Goal: Transaction & Acquisition: Purchase product/service

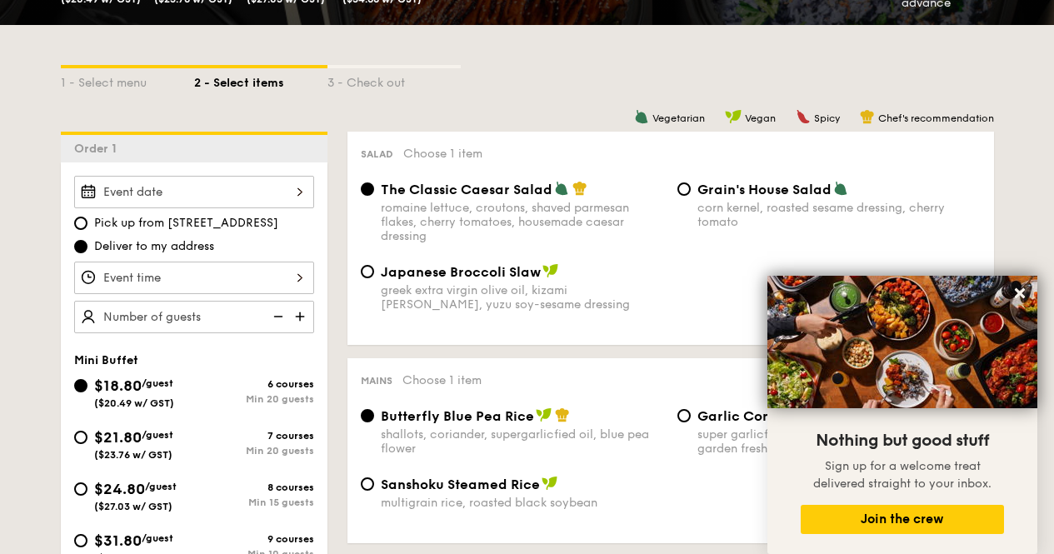
scroll to position [396, 0]
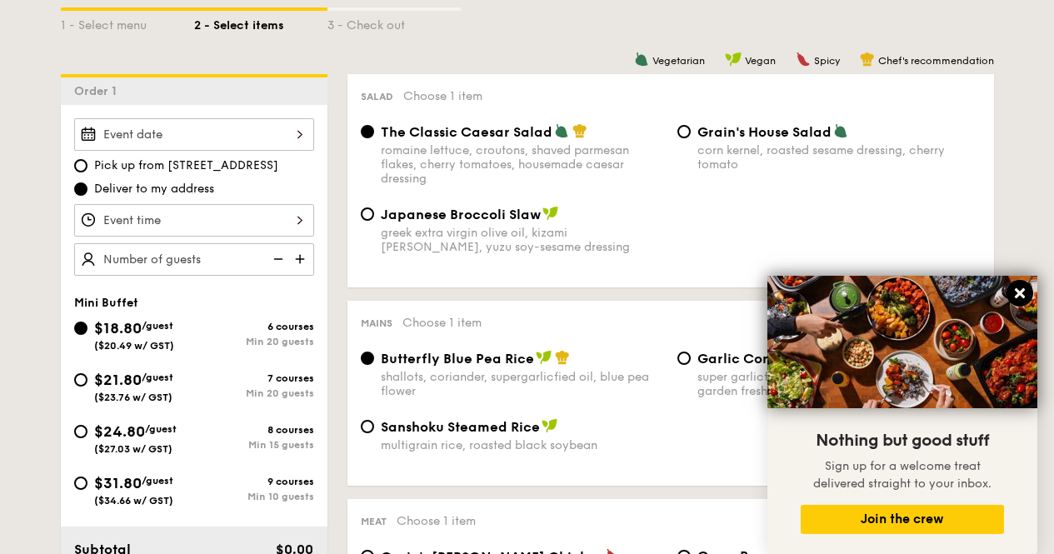
click at [1019, 295] on icon at bounding box center [1019, 293] width 10 height 10
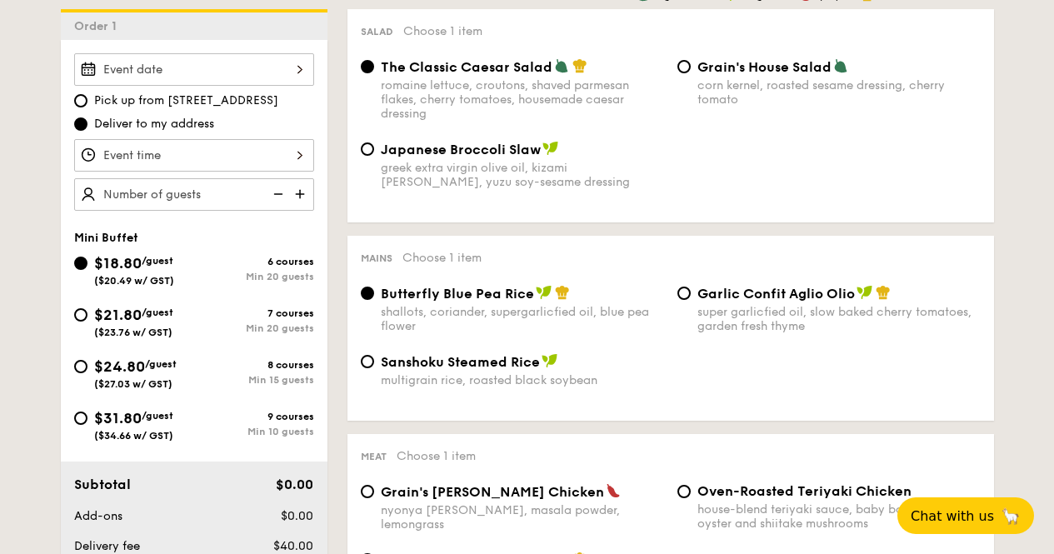
scroll to position [464, 0]
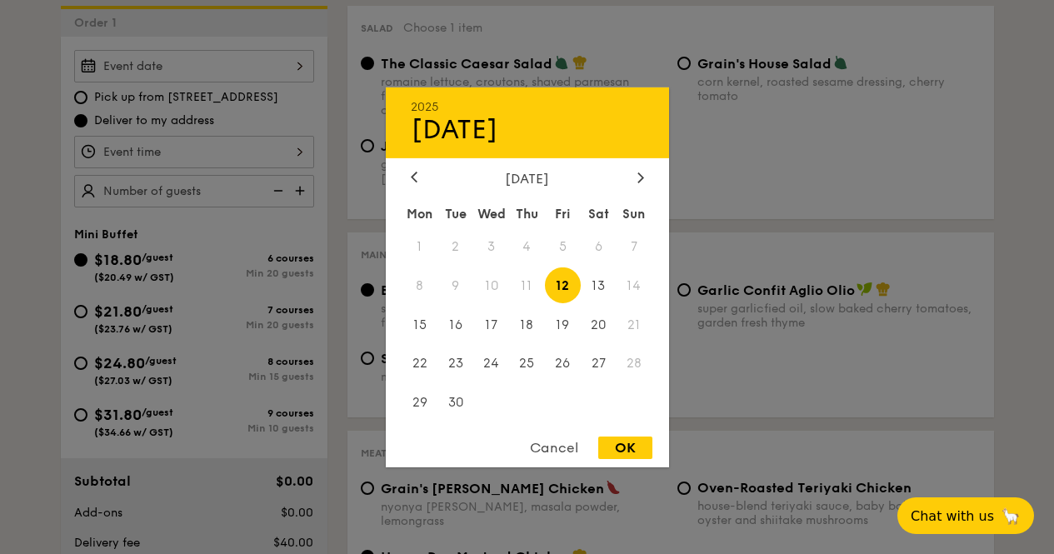
click at [292, 63] on div "2025 Sep [DATE] Tue Wed Thu Fri Sat Sun 1 2 3 4 5 6 7 8 9 10 11 12 13 14 15 16 …" at bounding box center [194, 66] width 240 height 32
click at [501, 330] on span "17" at bounding box center [491, 324] width 36 height 36
click at [624, 459] on div "OK" at bounding box center [625, 447] width 54 height 22
type input "[DATE]"
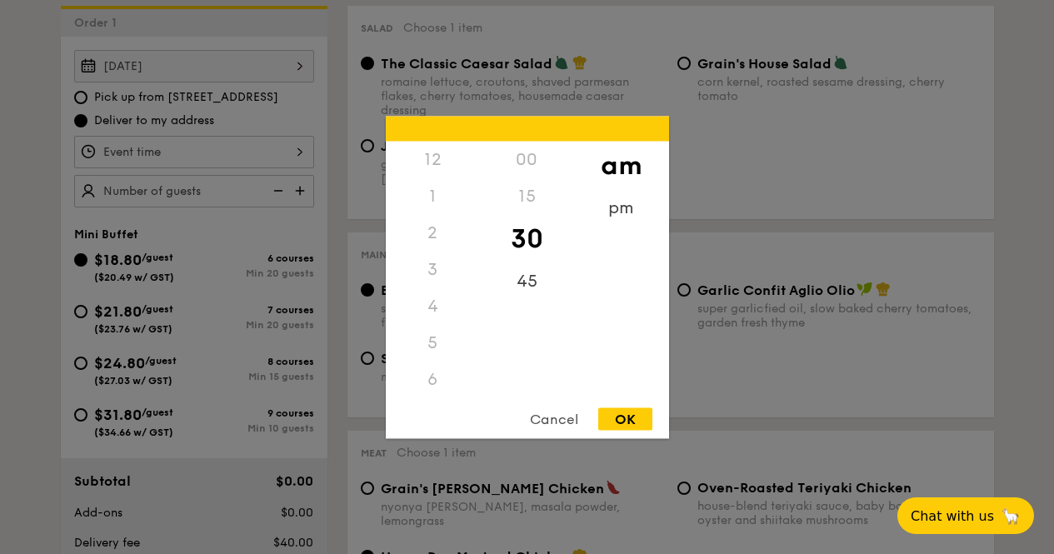
click at [297, 148] on div "12 1 2 3 4 5 6 7 8 9 10 11 00 15 30 45 am pm Cancel OK" at bounding box center [194, 152] width 240 height 32
click at [431, 389] on div "11" at bounding box center [433, 396] width 94 height 48
click at [628, 420] on div "OK" at bounding box center [625, 418] width 54 height 22
type input "11:30AM"
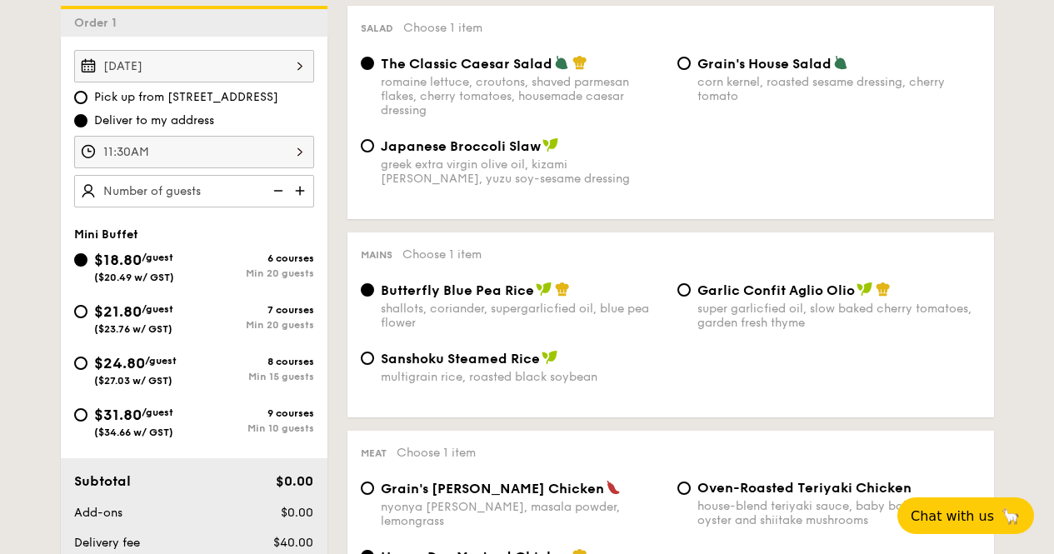
click at [302, 188] on img at bounding box center [301, 191] width 25 height 32
type input "25 guests"
click at [82, 309] on input "$21.80 /guest ($23.76 w/ GST) 7 courses Min 20 guests" at bounding box center [80, 311] width 13 height 13
radio input "true"
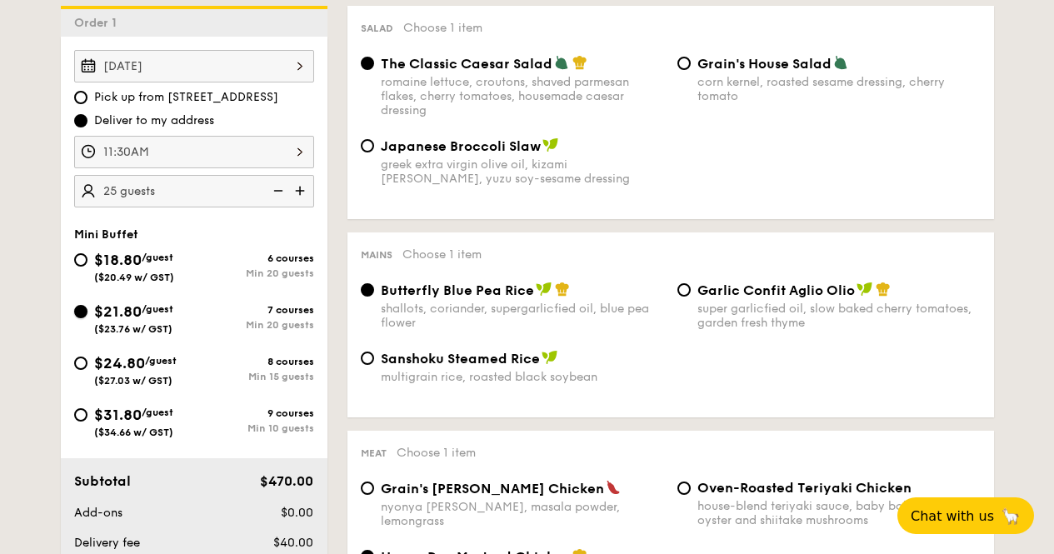
radio input "true"
radio input "false"
radio input "true"
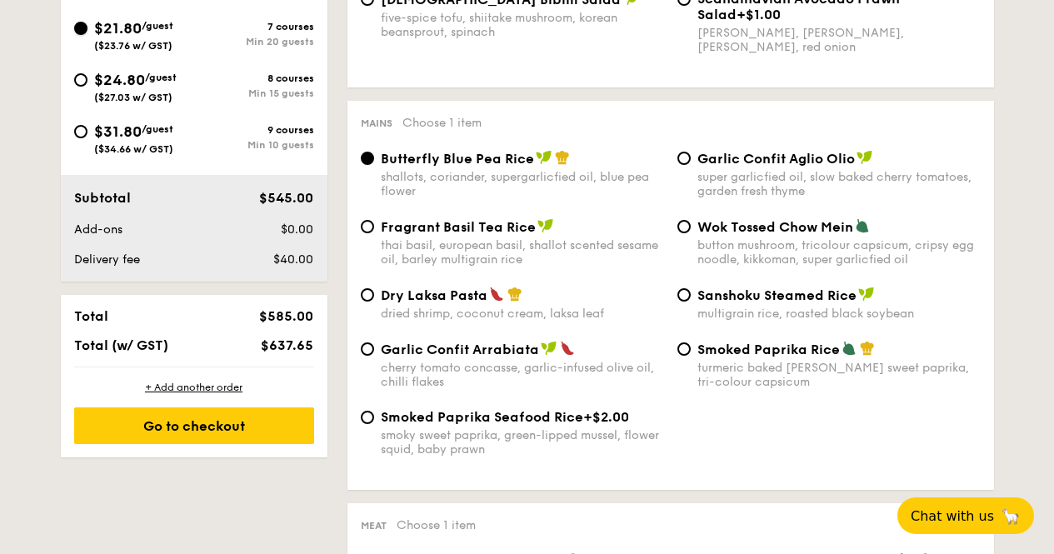
scroll to position [688, 0]
